Goal: Ask a question

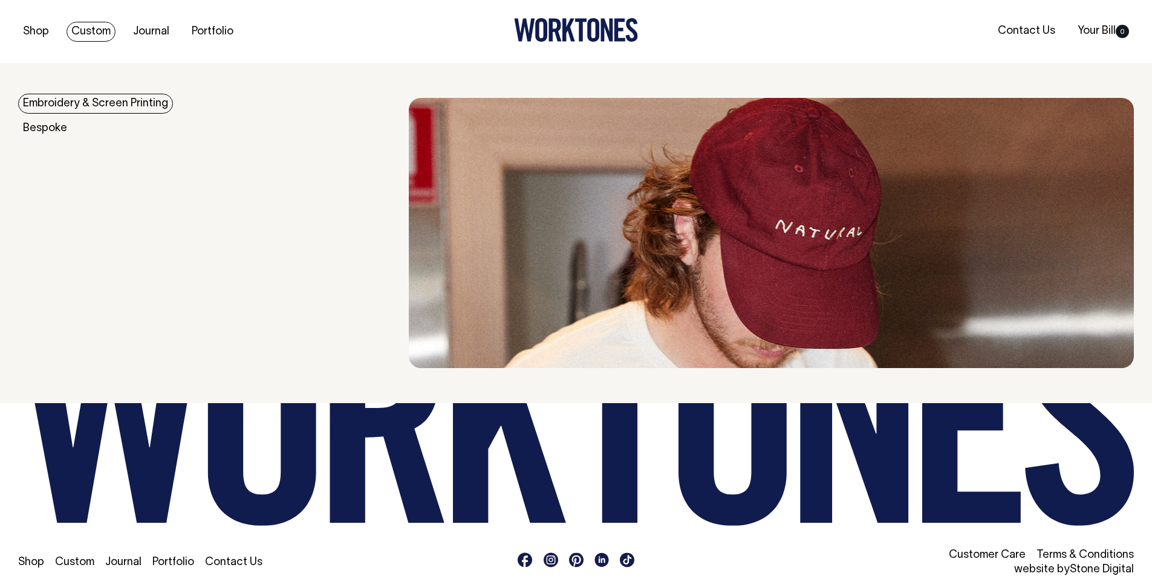
scroll to position [2879, 0]
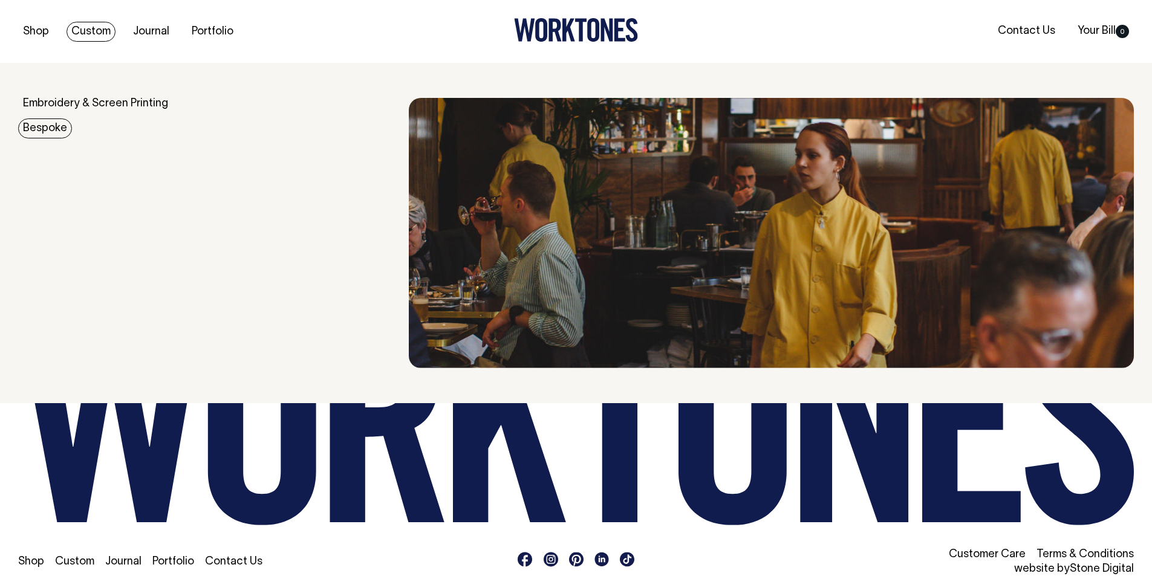
click at [51, 123] on link "Bespoke" at bounding box center [45, 128] width 54 height 20
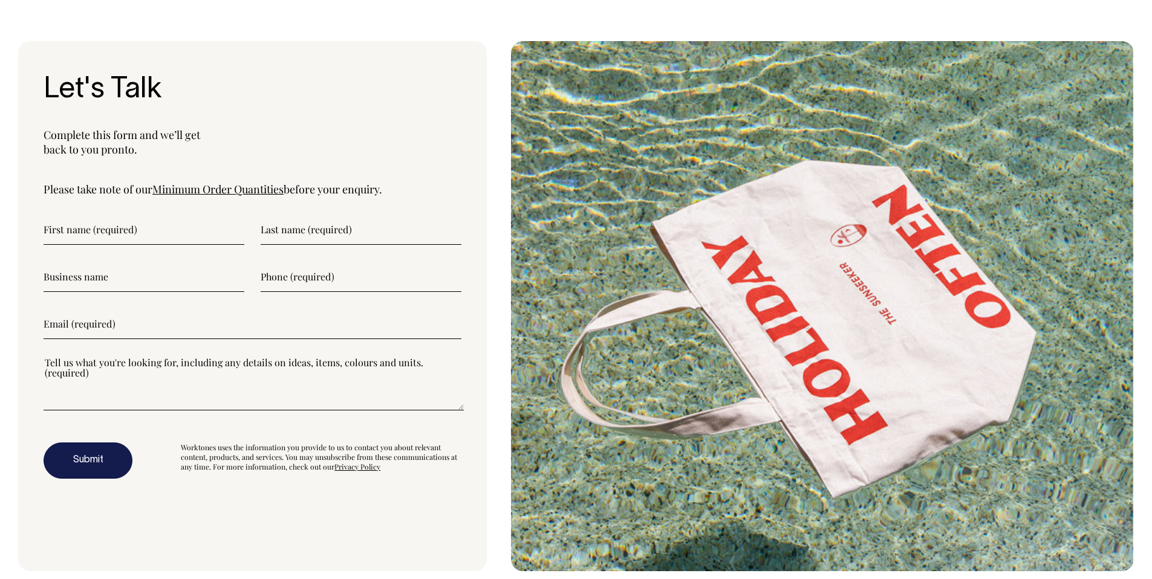
click at [196, 381] on textarea"] at bounding box center [254, 383] width 420 height 54
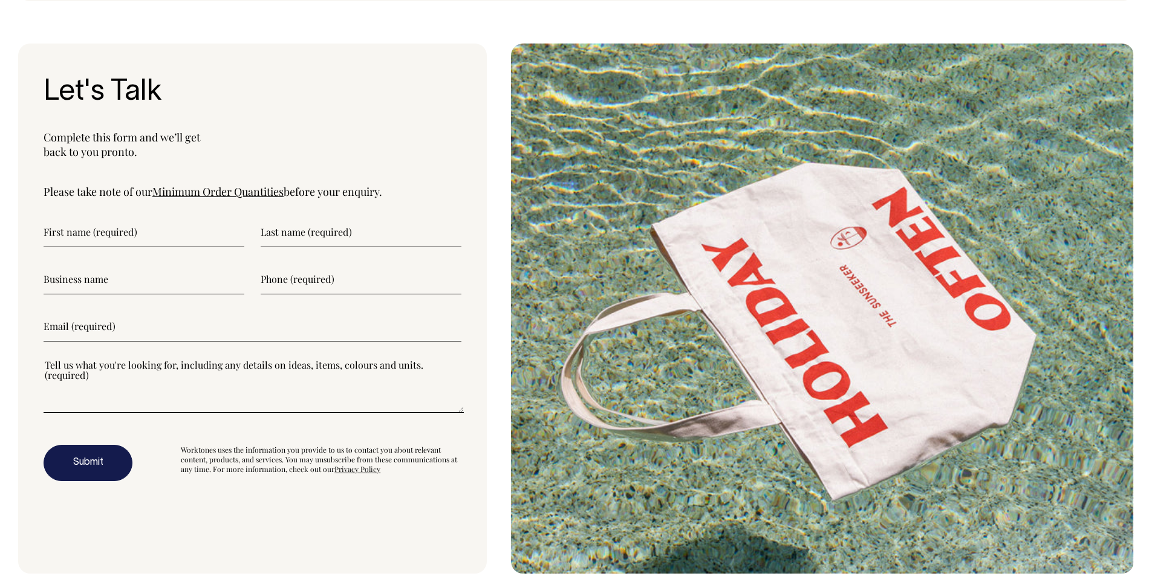
scroll to position [3933, 0]
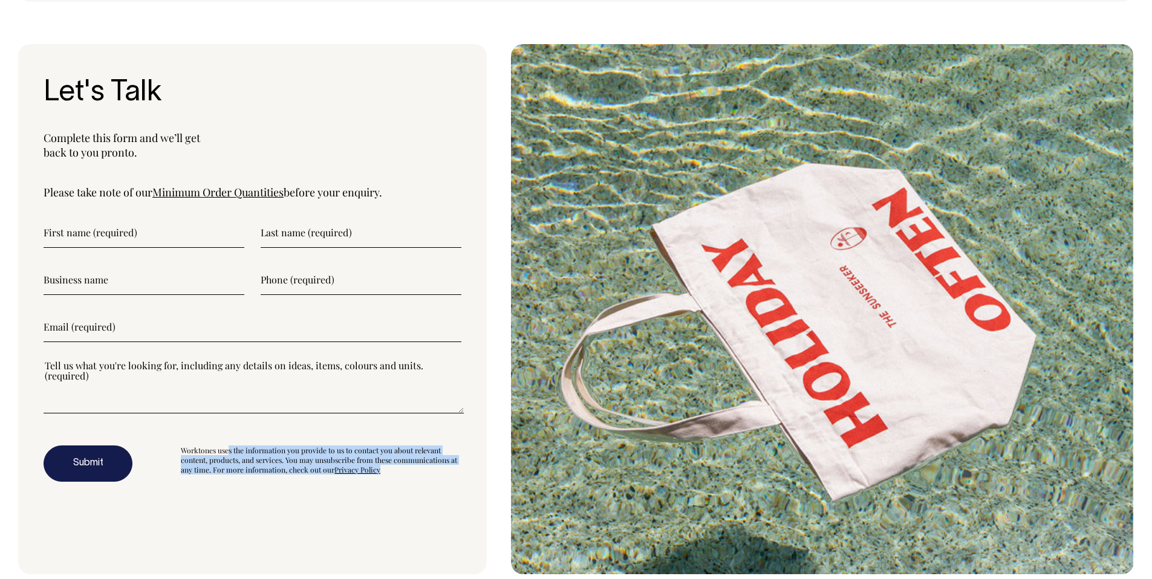
drag, startPoint x: 183, startPoint y: 449, endPoint x: 166, endPoint y: 420, distance: 33.8
click at [388, 476] on div "Worktones uses the information you provide to us to contact you about relevant …" at bounding box center [321, 464] width 280 height 36
copy div "Worktones uses the information you provide to us to contact you about relevant …"
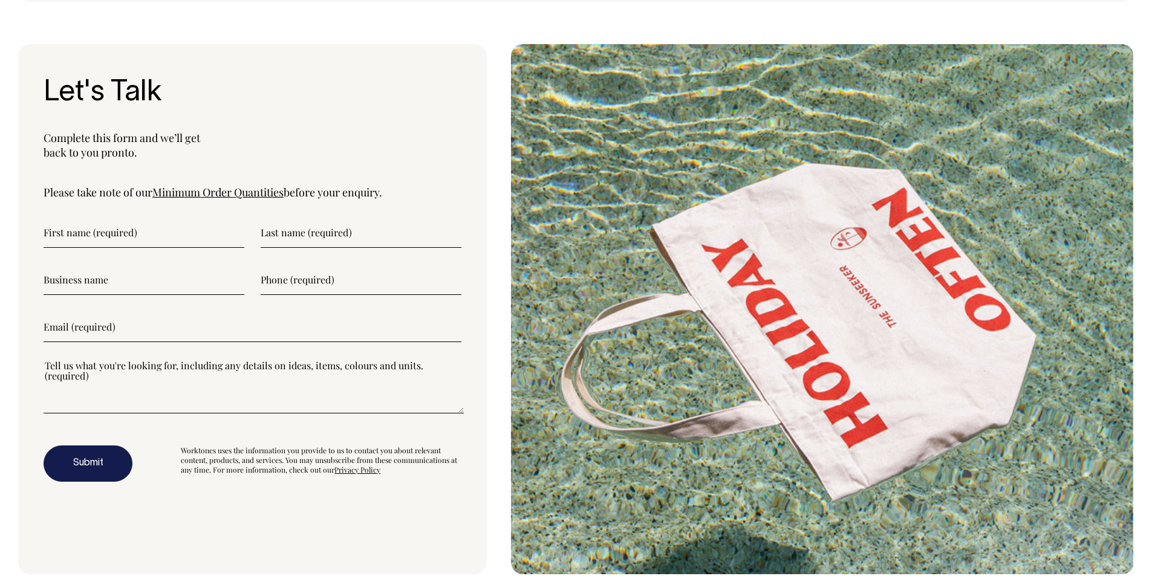
click at [121, 388] on textarea"] at bounding box center [254, 386] width 420 height 54
paste textarea"] "Worktones uses the information you provide to us to contact you about relevant …"
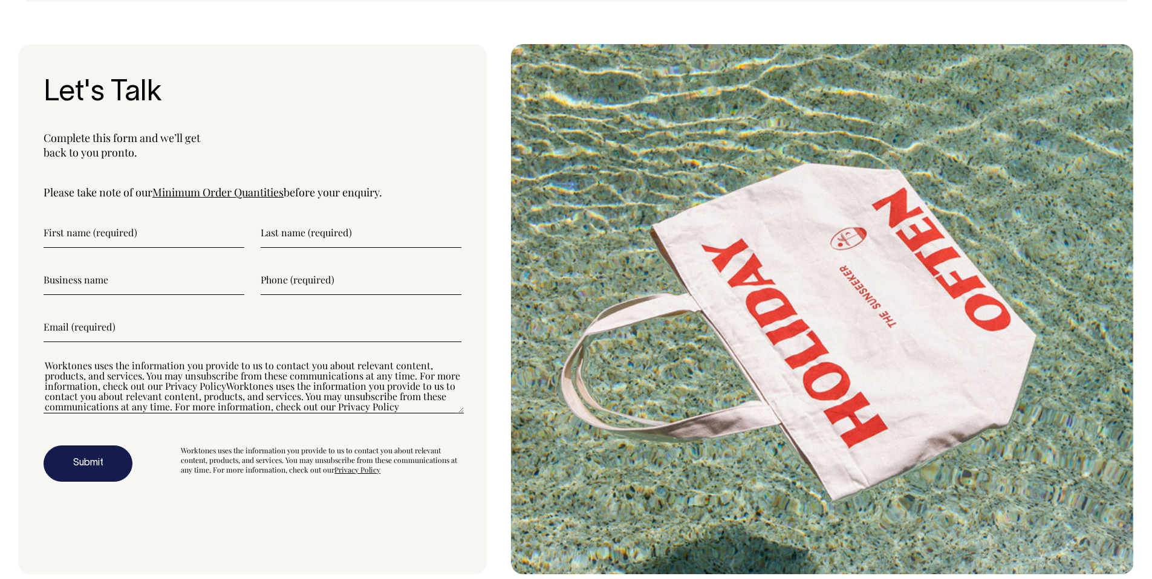
paste textarea"] "Worktones uses the information you provide to us to contact you about relevant …"
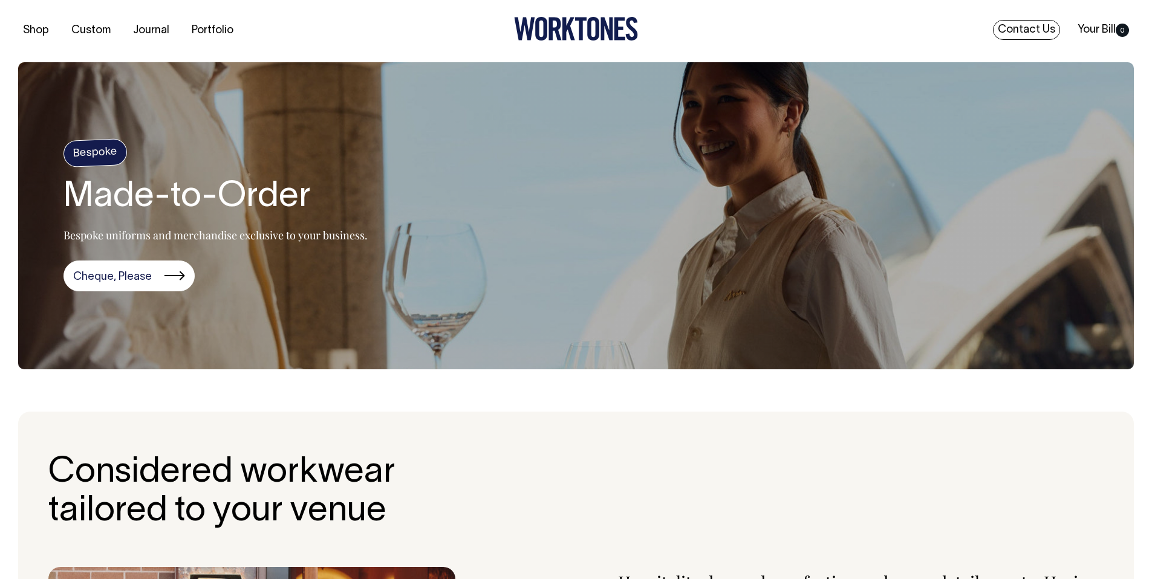
scroll to position [1, 0]
type textarea"] "Worktones uses the information you provide to us to contact you about relevant …"
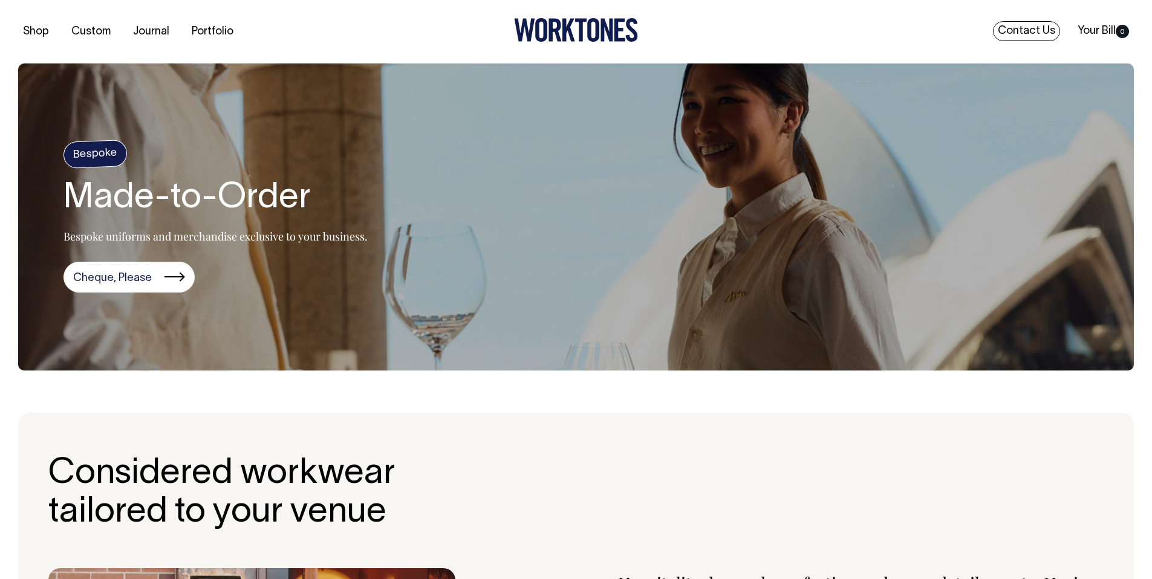
click at [1028, 25] on link "Contact Us" at bounding box center [1026, 31] width 67 height 20
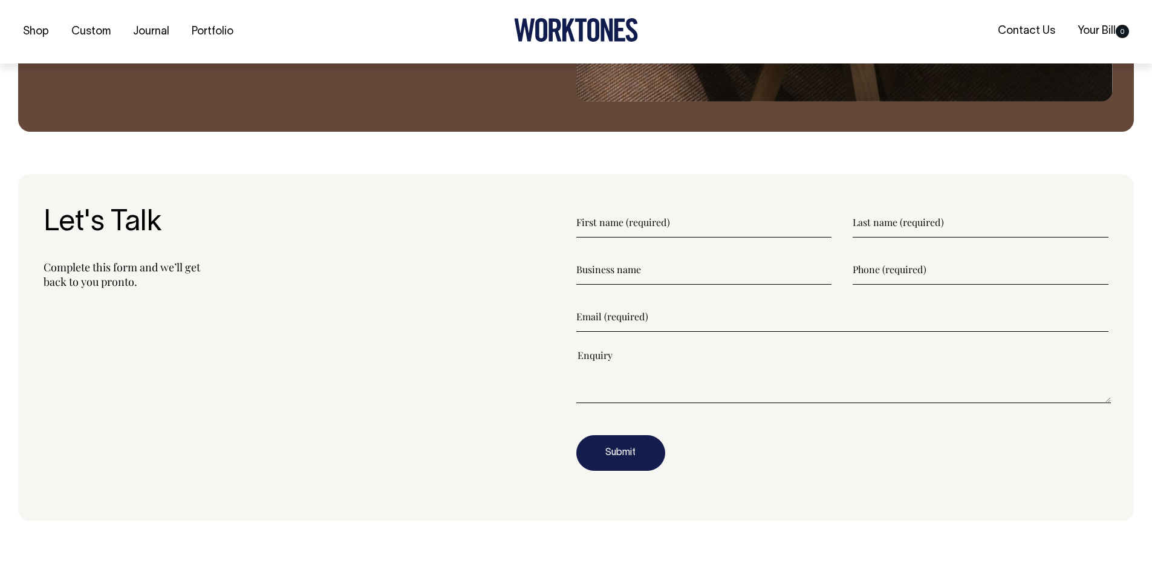
scroll to position [1500, 0]
click at [675, 376] on textarea"] at bounding box center [843, 375] width 535 height 54
paste textarea"] "Worktones uses the information you provide to us to contact you about relevant …"
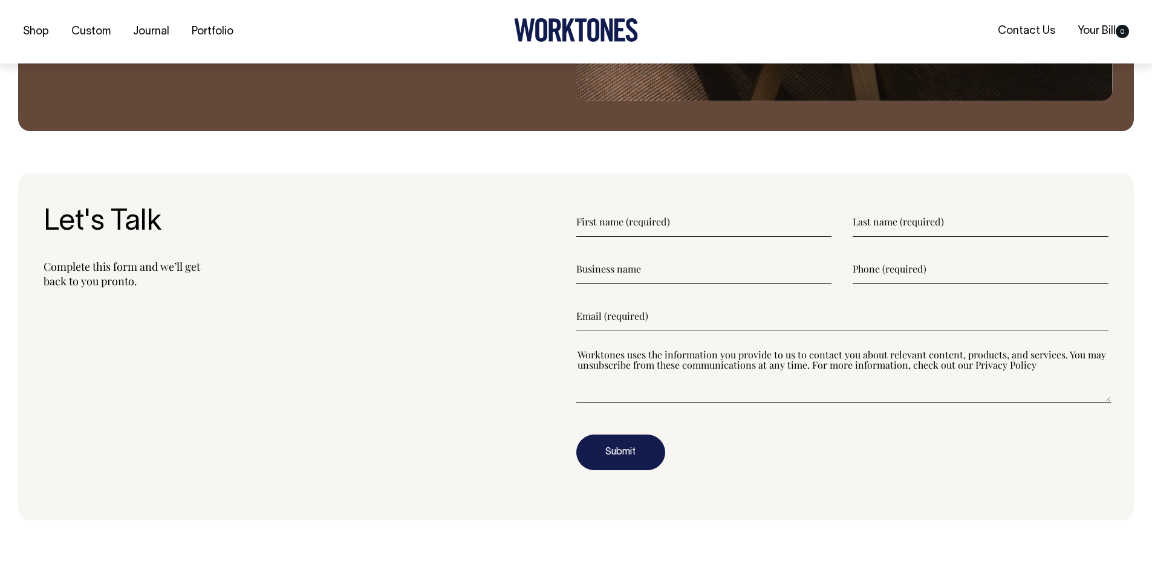
paste textarea"] "Worktones uses the information you provide to us to contact you about relevant …"
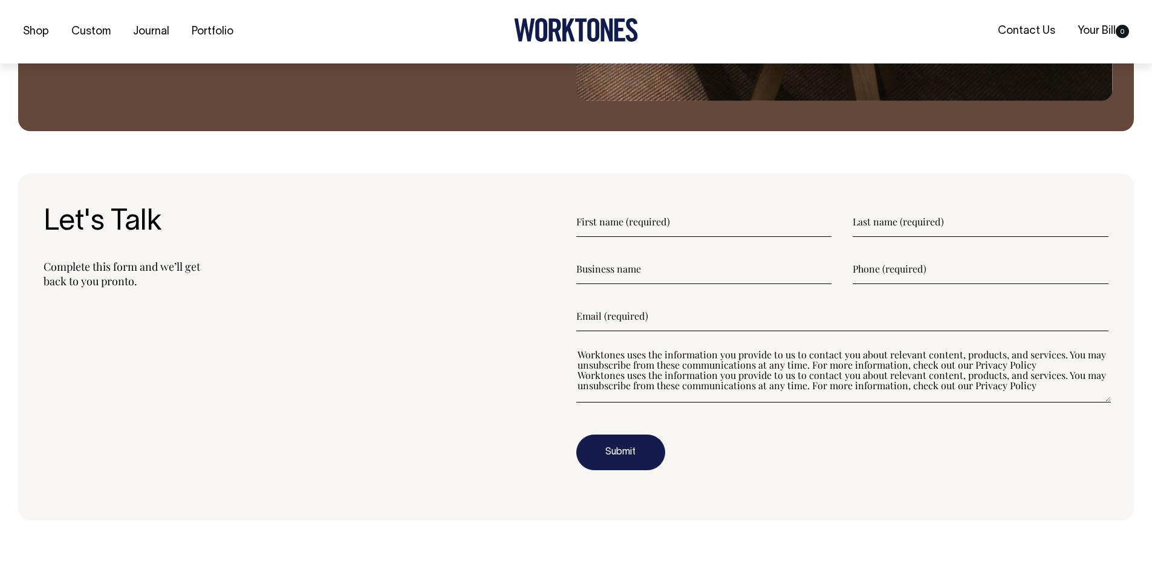
paste textarea"] "Worktones uses the information you provide to us to contact you about relevant …"
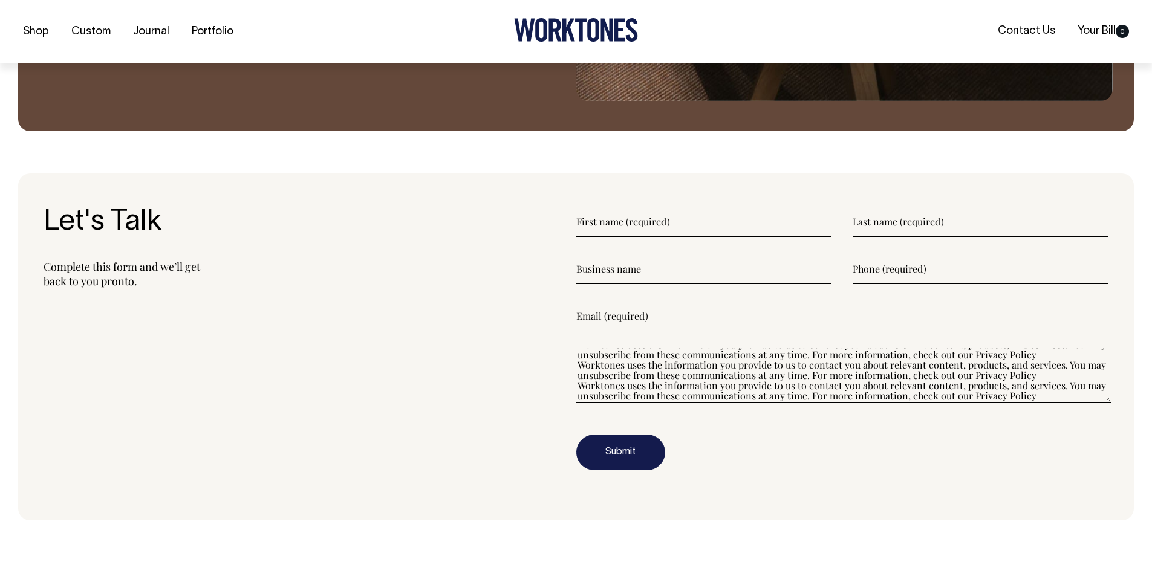
paste textarea"] "Worktones uses the information you provide to us to contact you about relevant …"
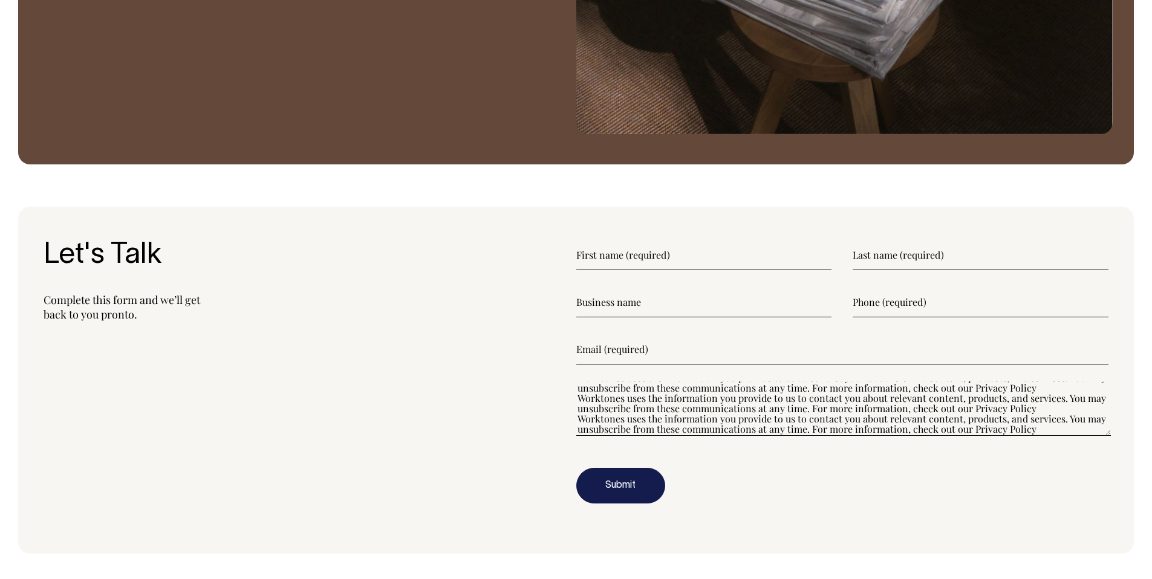
scroll to position [1466, 0]
type textarea"] "Worktones uses the information you provide to us to contact you about relevant …"
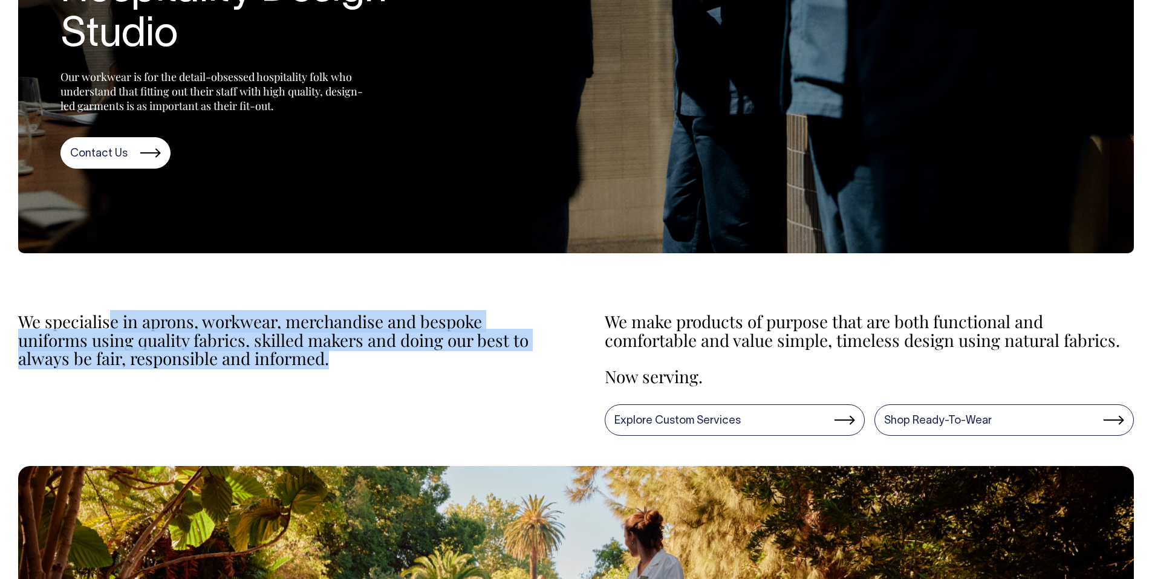
scroll to position [223, 0]
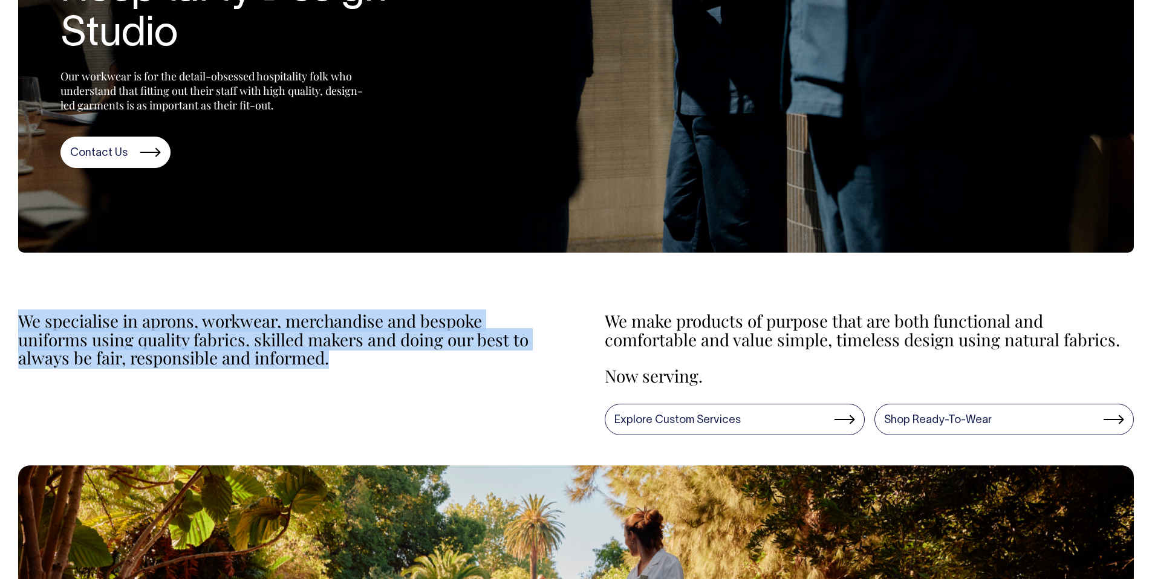
drag, startPoint x: 361, startPoint y: 369, endPoint x: 524, endPoint y: 337, distance: 166.2
click at [13, 314] on div "We specialise in aprons, workwear, merchandise and bespoke uniforms using quali…" at bounding box center [576, 365] width 1152 height 201
copy p "We specialise in aprons, workwear, merchandise and bespoke uniforms using quali…"
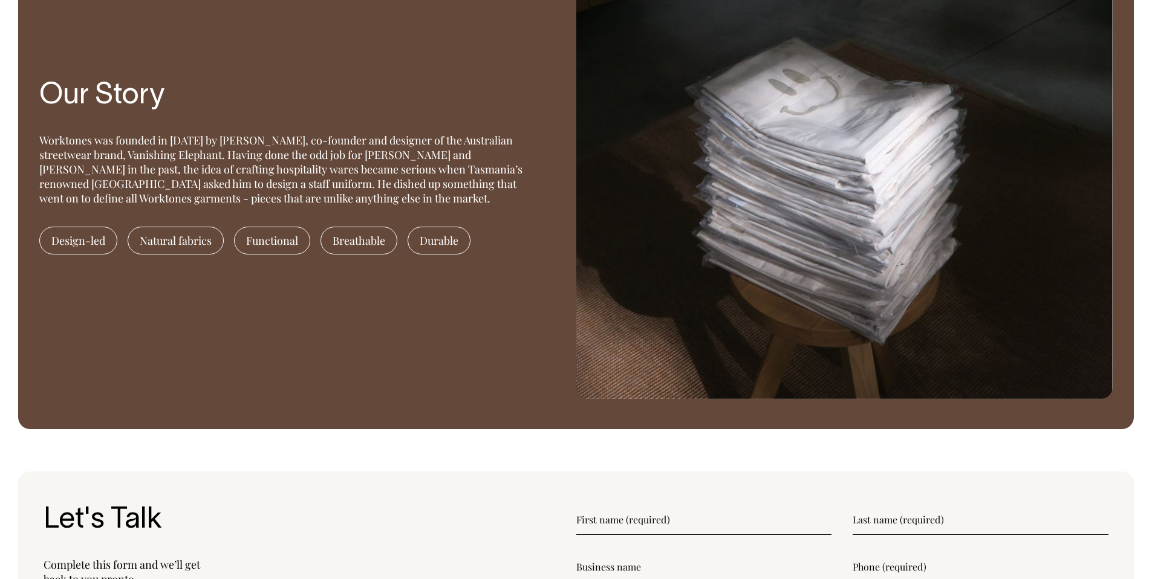
scroll to position [1202, 0]
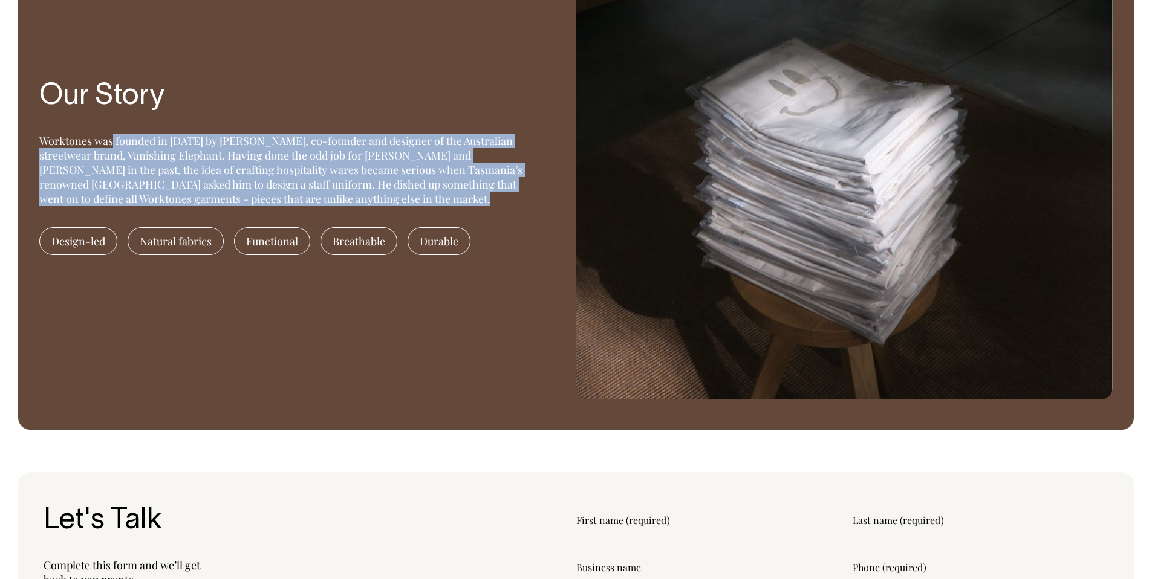
drag, startPoint x: 378, startPoint y: 193, endPoint x: 42, endPoint y: 143, distance: 339.7
click at [42, 143] on div "Worktones was founded in [DATE] by [PERSON_NAME], co-founder and designer of th…" at bounding box center [284, 170] width 491 height 73
copy div "Worktones was founded in [DATE] by [PERSON_NAME], co-founder and designer of th…"
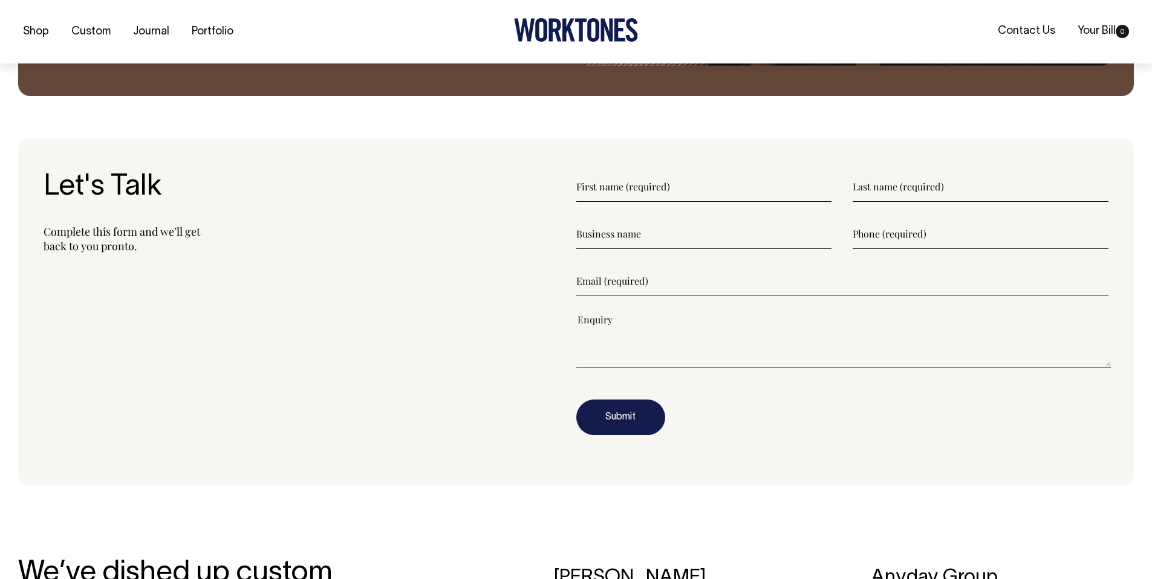
click at [701, 360] on textarea"] at bounding box center [843, 340] width 535 height 54
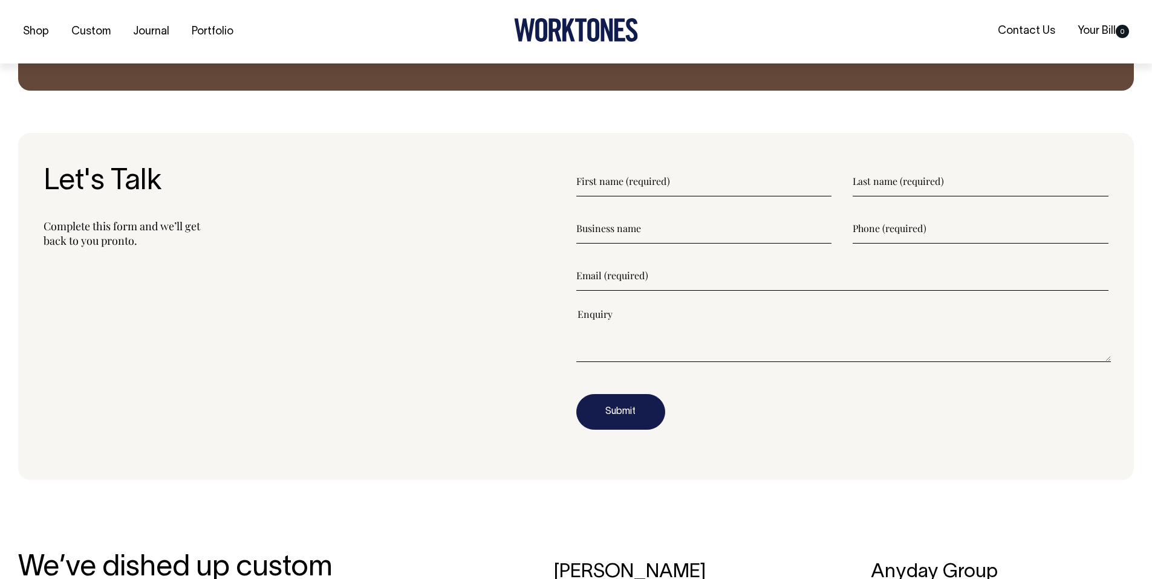
paste textarea"] "Worktones was founded in [DATE] by [PERSON_NAME], co-founder and designer of th…"
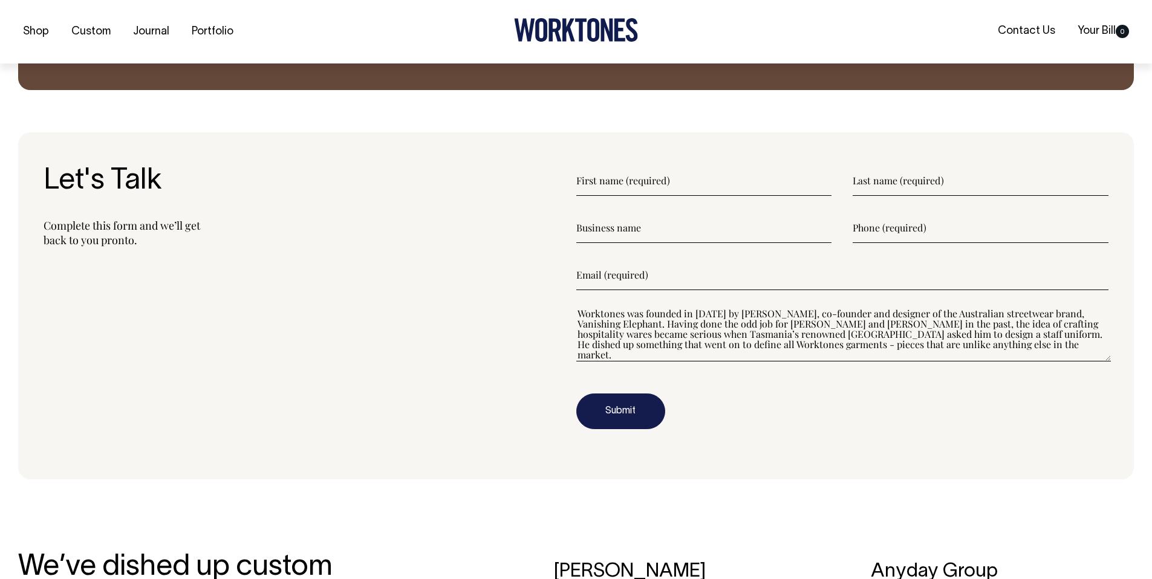
scroll to position [1542, 0]
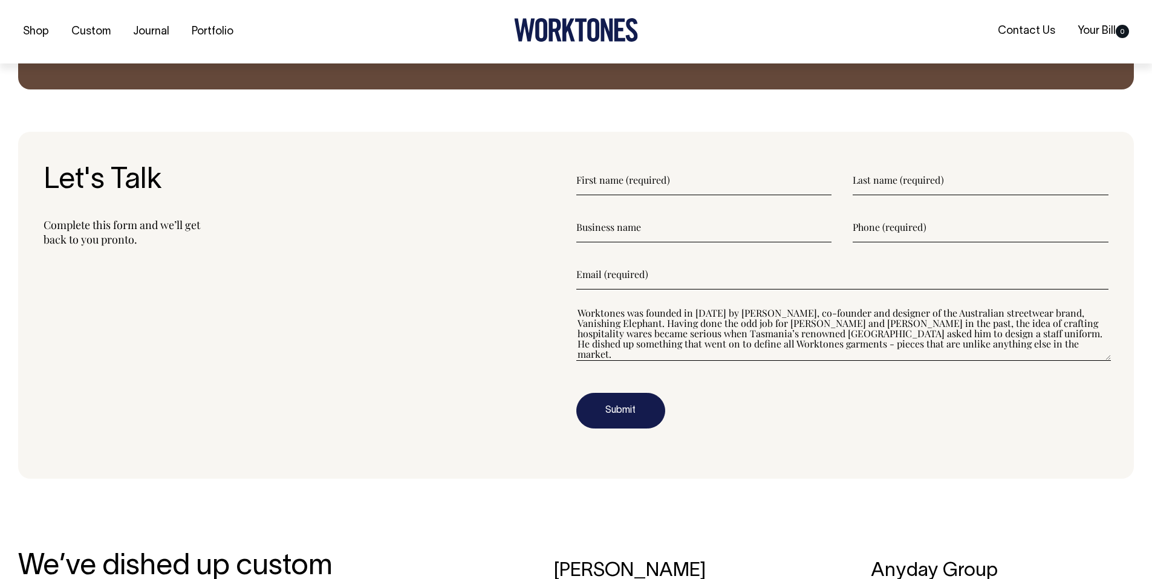
paste textarea"] "Worktones was founded in [DATE] by [PERSON_NAME], co-founder and designer of th…"
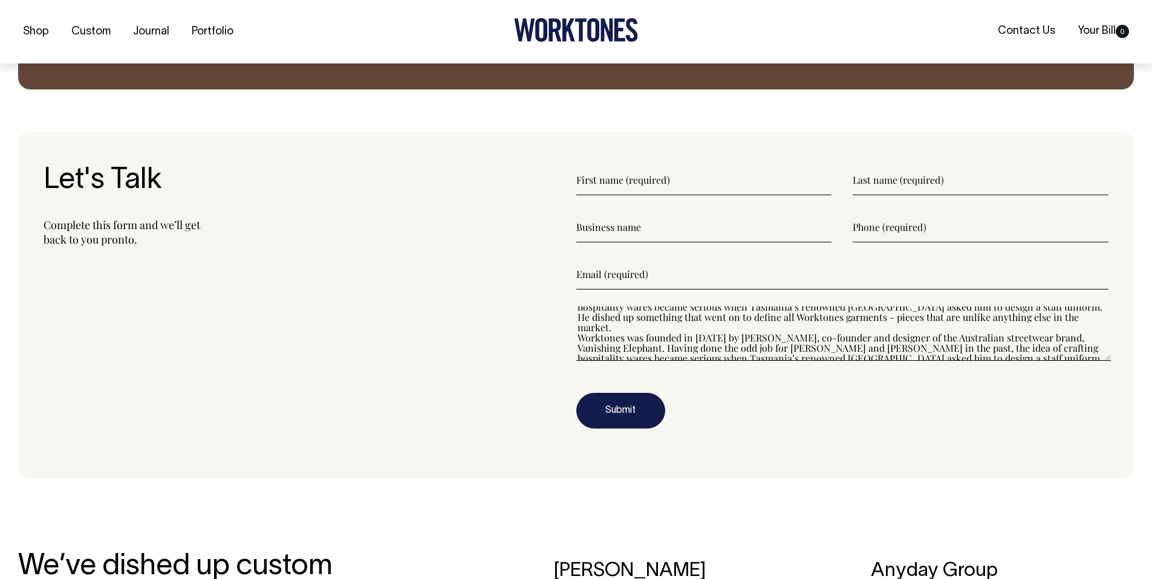
scroll to position [26, 0]
type textarea"] "Worktones was founded in [DATE] by [PERSON_NAME], co-founder and designer of th…"
